Goal: Task Accomplishment & Management: Manage account settings

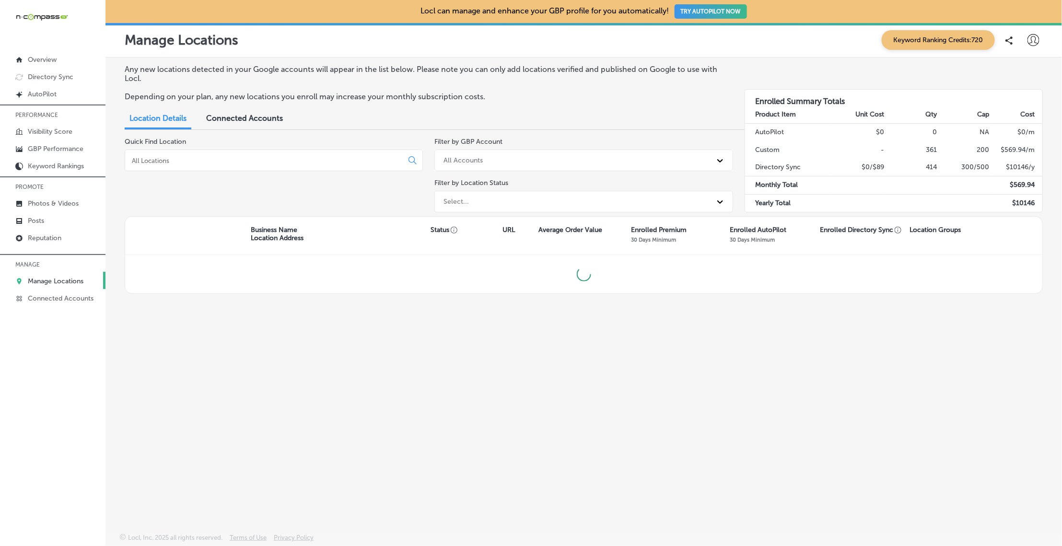
click at [314, 156] on input at bounding box center [266, 160] width 270 height 9
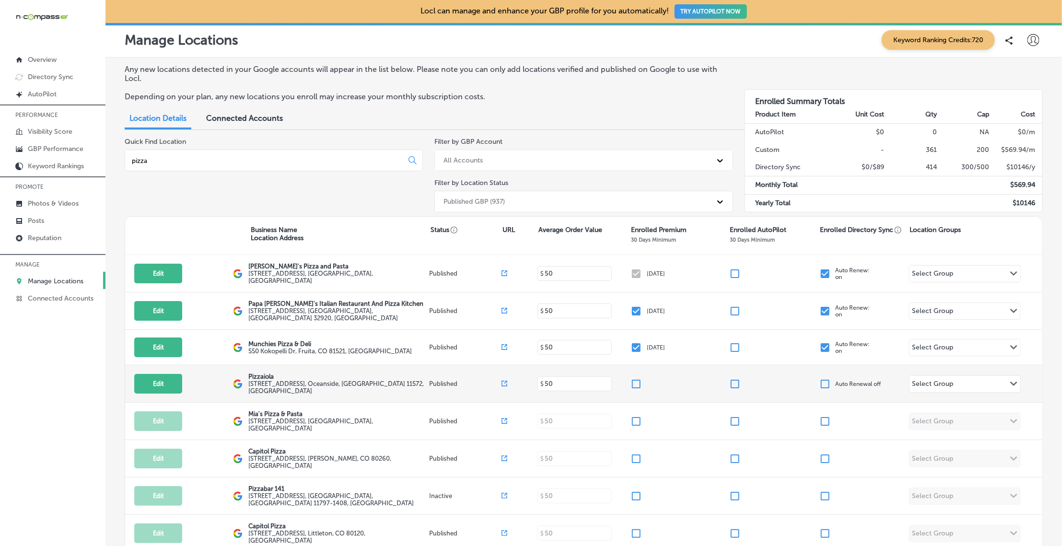
type input "pizza"
click at [824, 380] on input "checkbox" at bounding box center [826, 384] width 12 height 12
checkbox input "true"
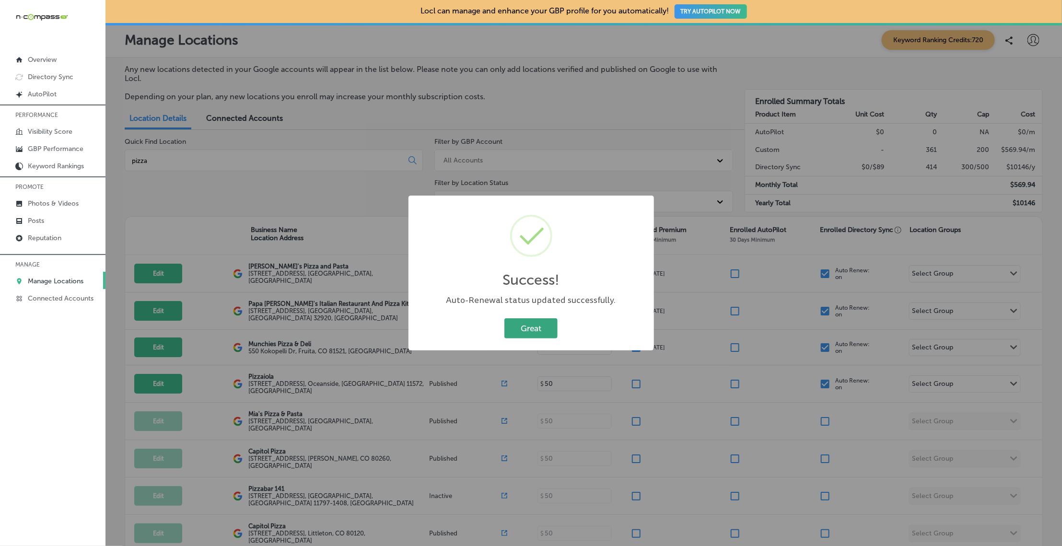
click at [535, 330] on button "Great" at bounding box center [531, 328] width 53 height 20
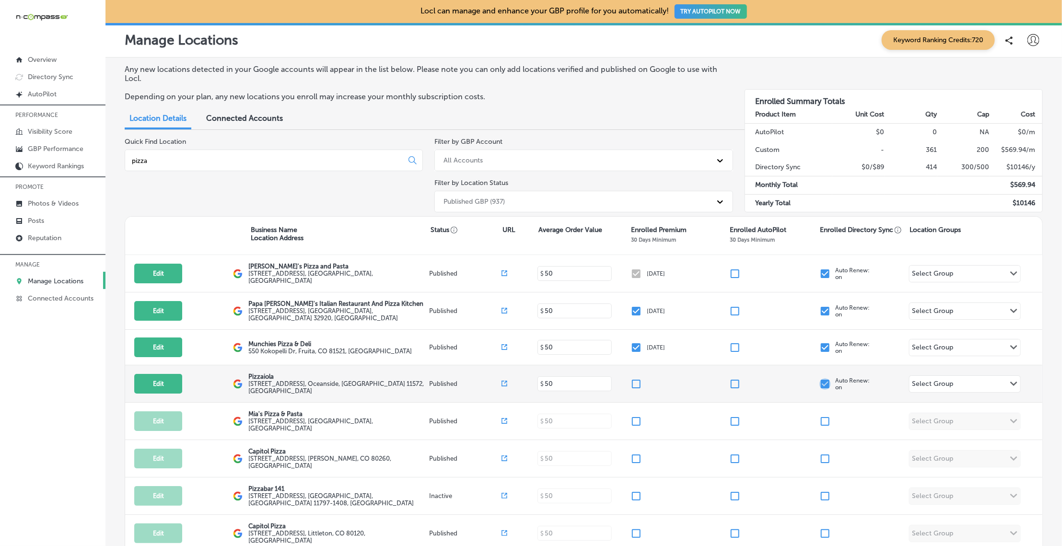
click at [828, 381] on input "checkbox" at bounding box center [826, 384] width 12 height 12
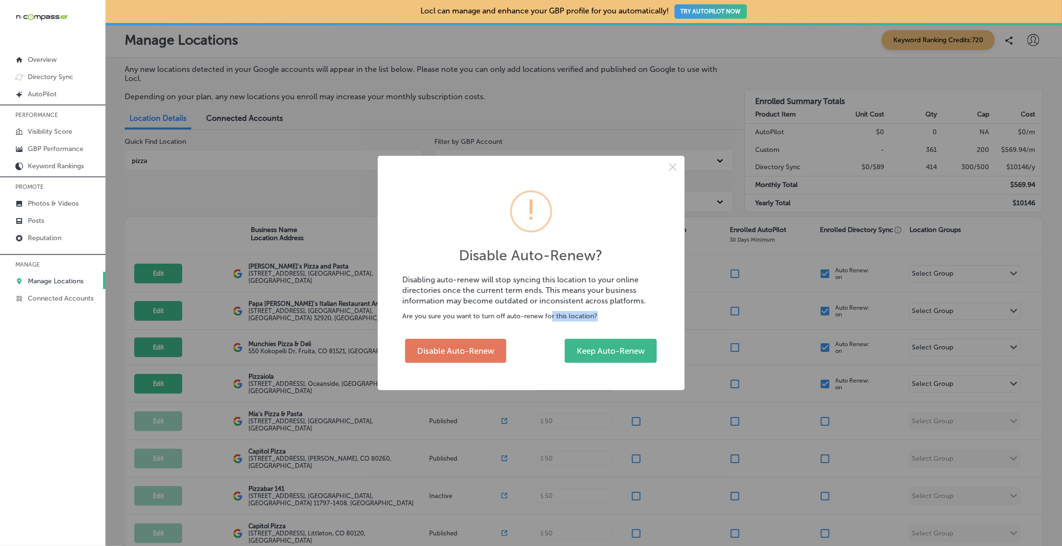
drag, startPoint x: 507, startPoint y: 317, endPoint x: 558, endPoint y: 317, distance: 51.3
click at [558, 317] on p "Are you sure you want to turn off auto-renew for this location?" at bounding box center [531, 316] width 257 height 11
click at [673, 168] on button "×" at bounding box center [673, 167] width 23 height 23
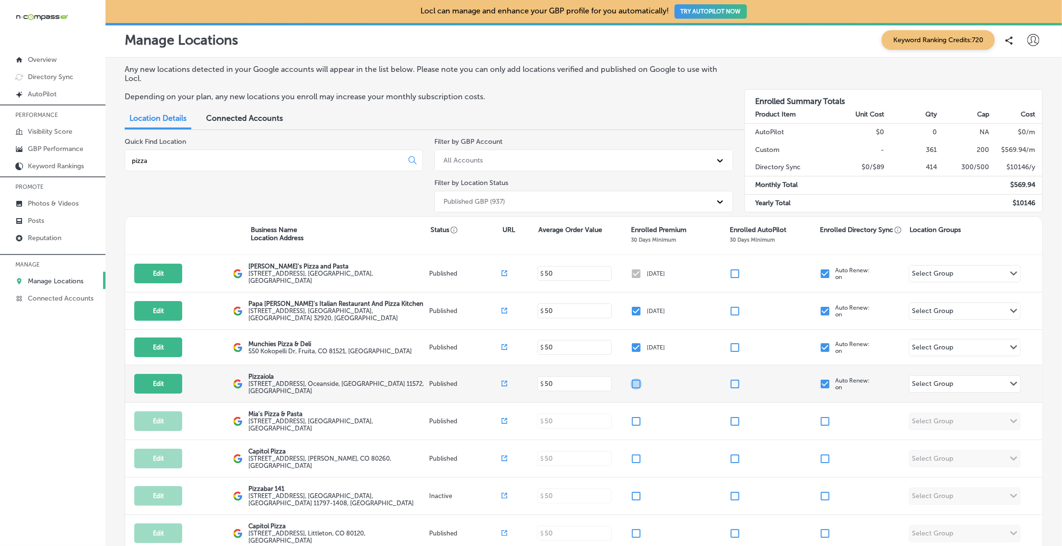
drag, startPoint x: 637, startPoint y: 377, endPoint x: 644, endPoint y: 371, distance: 8.5
click at [637, 378] on input "checkbox" at bounding box center [637, 384] width 12 height 12
checkbox input "true"
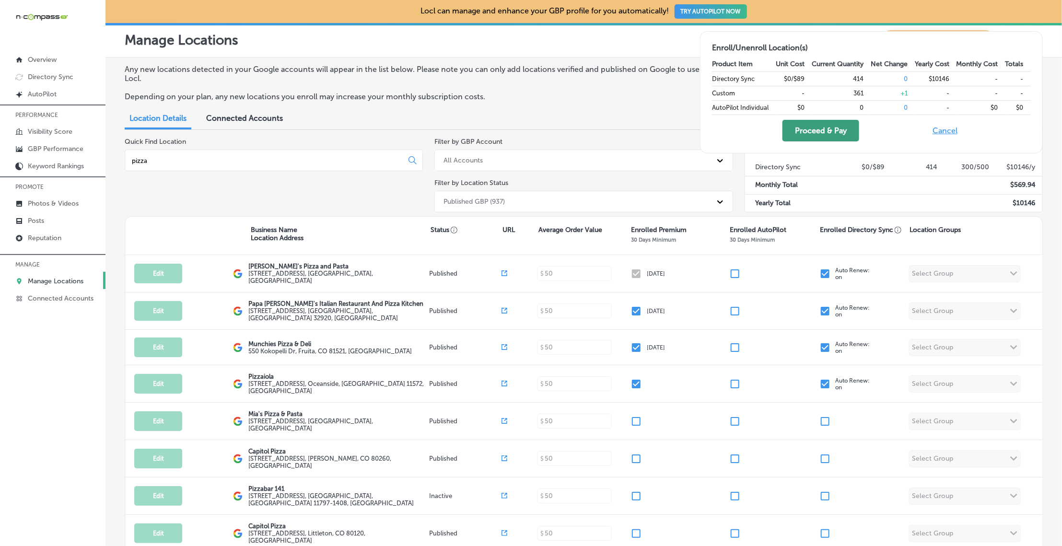
click at [838, 120] on button "Proceed & Pay" at bounding box center [821, 131] width 77 height 22
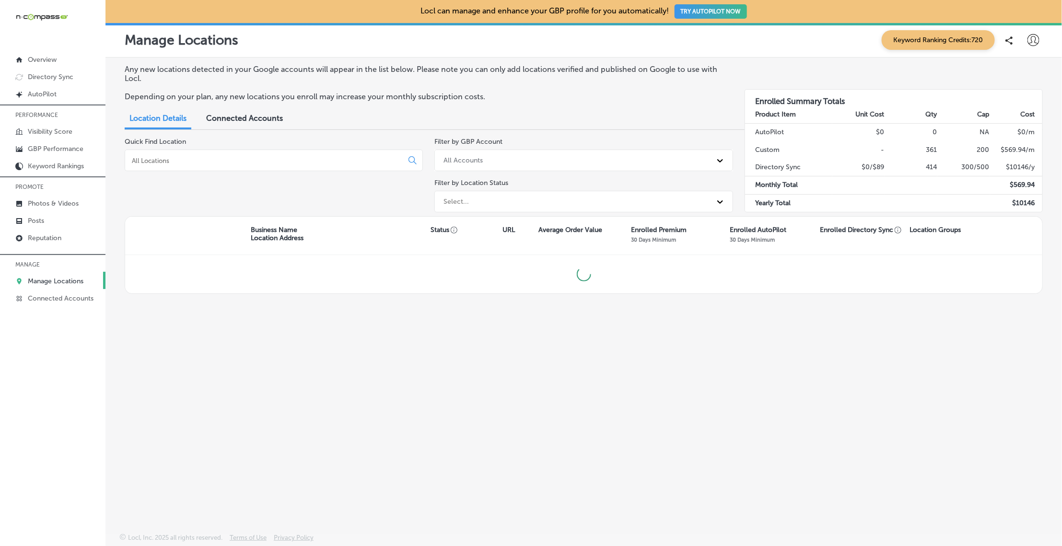
click at [1033, 41] on icon at bounding box center [1034, 40] width 12 height 12
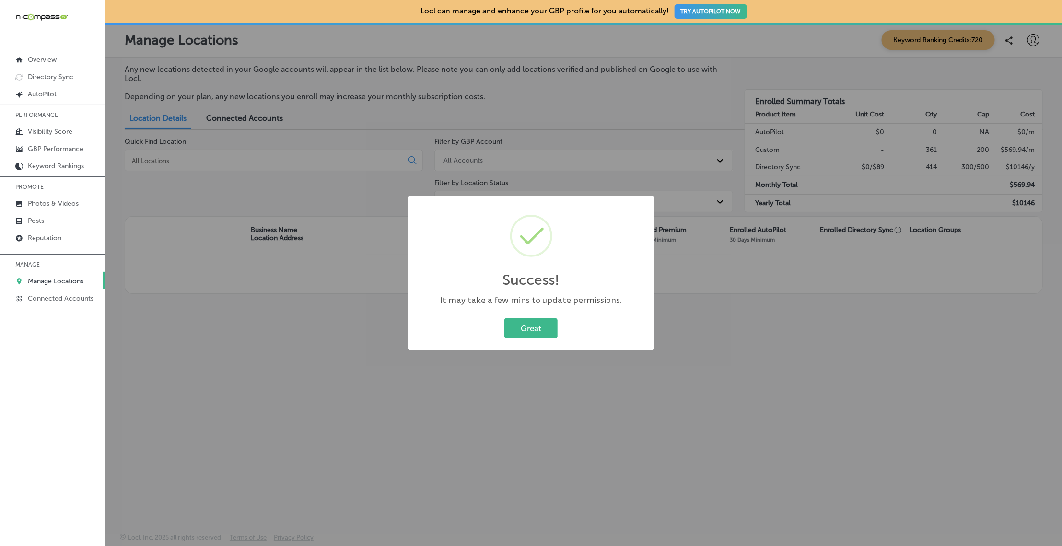
click at [1012, 96] on div "Success! × It may take a few mins to update permissions. Great Cancel" at bounding box center [531, 273] width 1062 height 546
drag, startPoint x: 525, startPoint y: 328, endPoint x: 579, endPoint y: 298, distance: 61.2
click at [525, 327] on button "Great" at bounding box center [531, 328] width 53 height 20
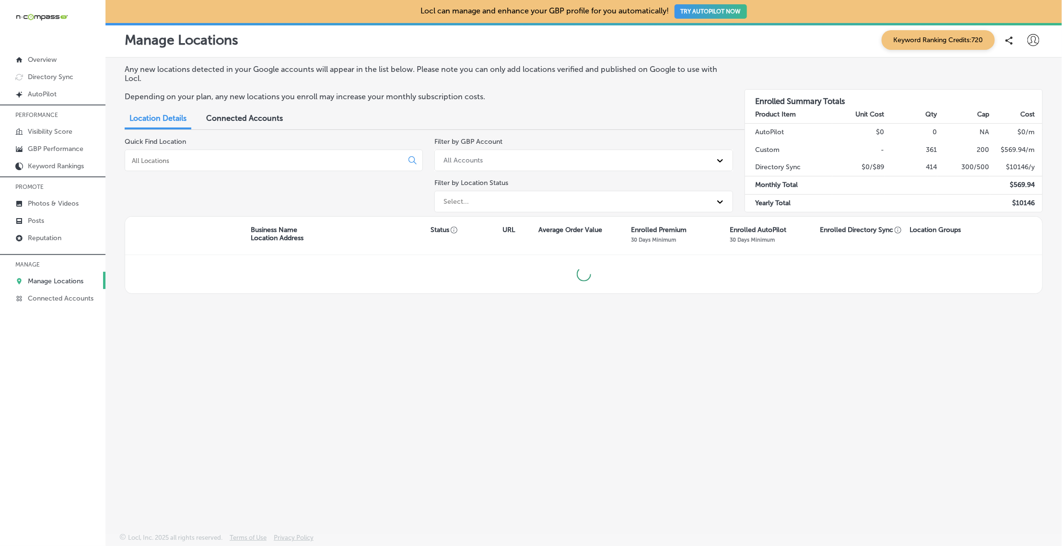
click at [1039, 36] on icon at bounding box center [1034, 40] width 12 height 12
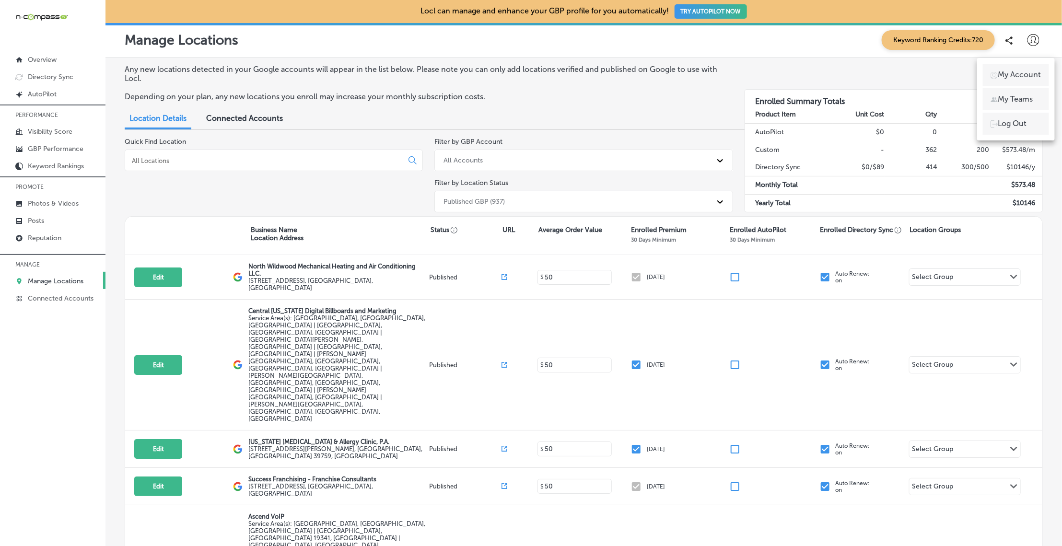
click at [1033, 93] on li "My Teams" at bounding box center [1016, 99] width 66 height 22
